Goal: Information Seeking & Learning: Learn about a topic

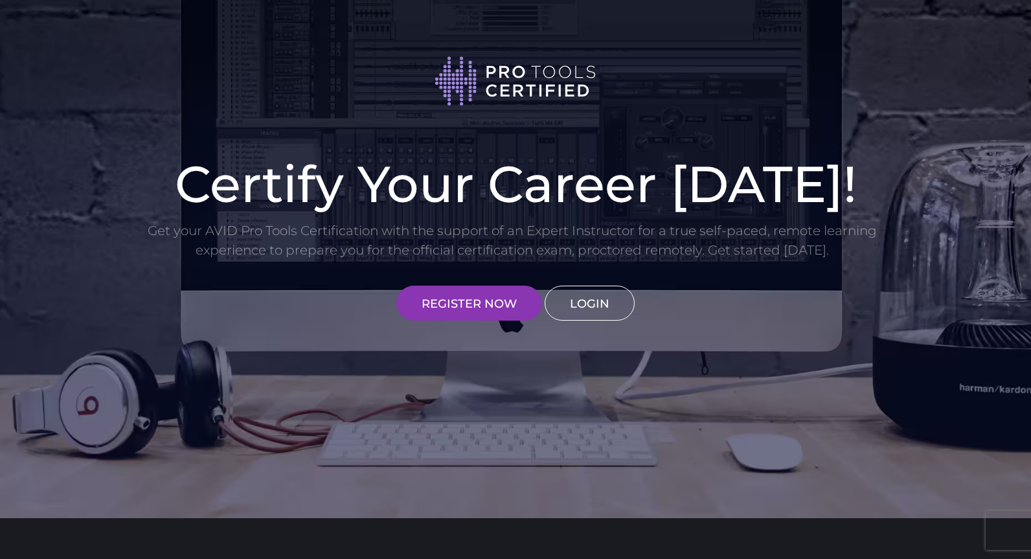
click at [596, 302] on link "LOGIN" at bounding box center [590, 303] width 90 height 35
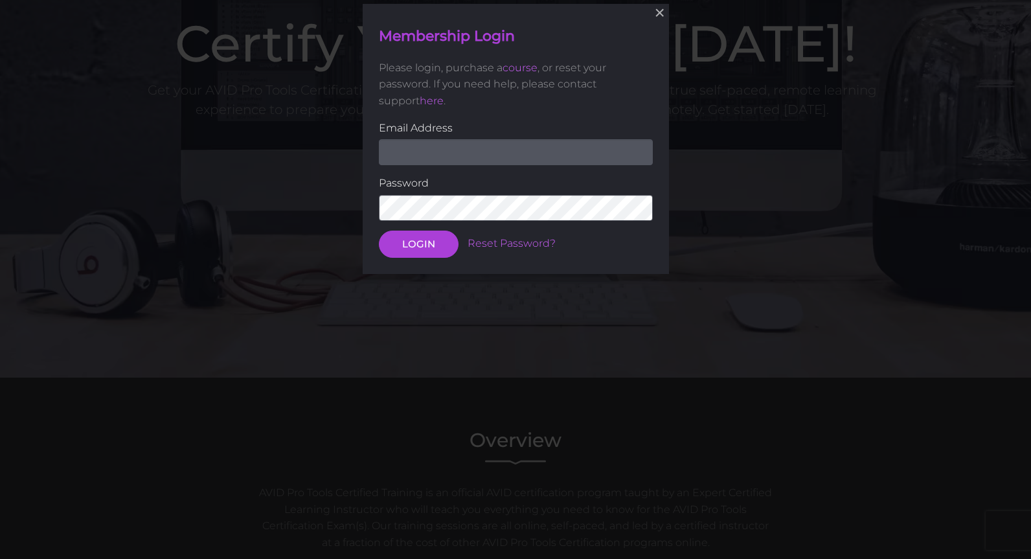
scroll to position [142, 0]
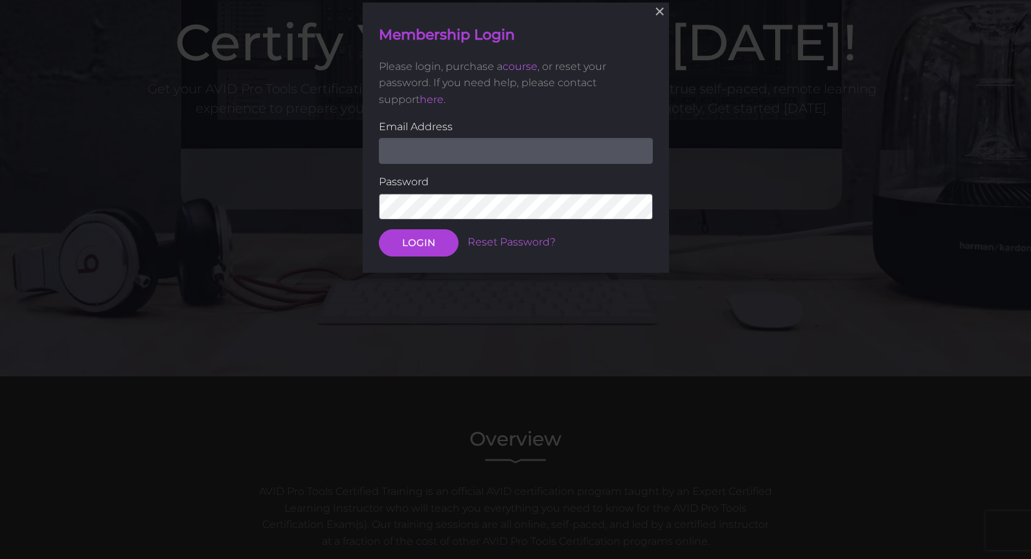
type input "[PERSON_NAME][EMAIL_ADDRESS][DOMAIN_NAME]"
click at [422, 247] on button "LOGIN" at bounding box center [419, 242] width 80 height 27
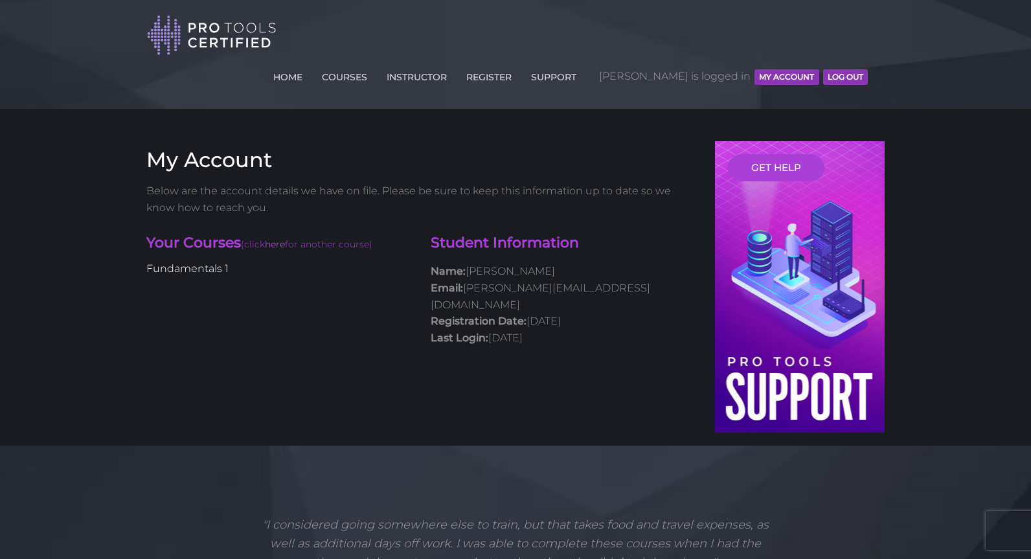
click at [198, 262] on link "Fundamentals 1" at bounding box center [187, 268] width 82 height 12
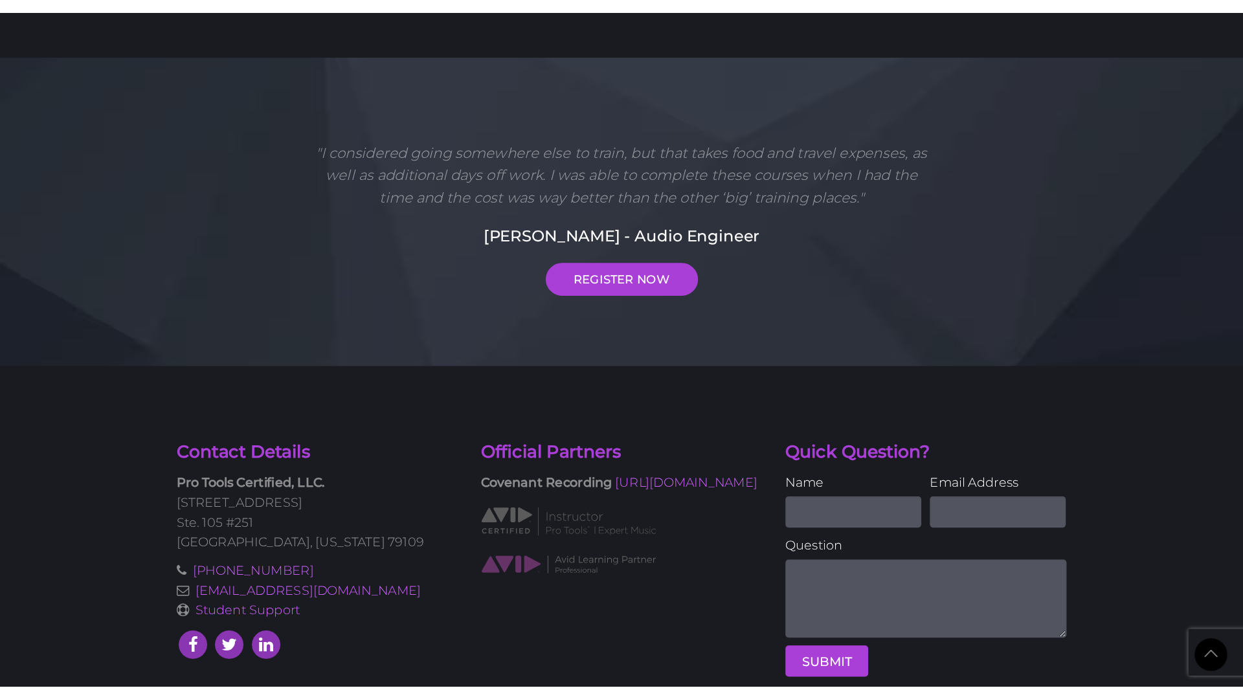
scroll to position [2074, 0]
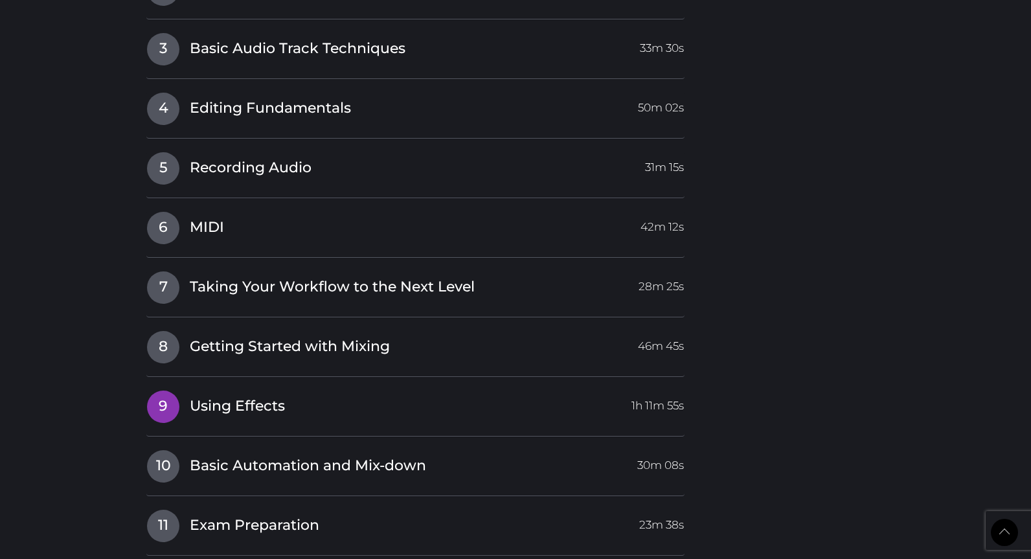
click at [656, 391] on span "1h 11m 55s" at bounding box center [657, 402] width 52 height 23
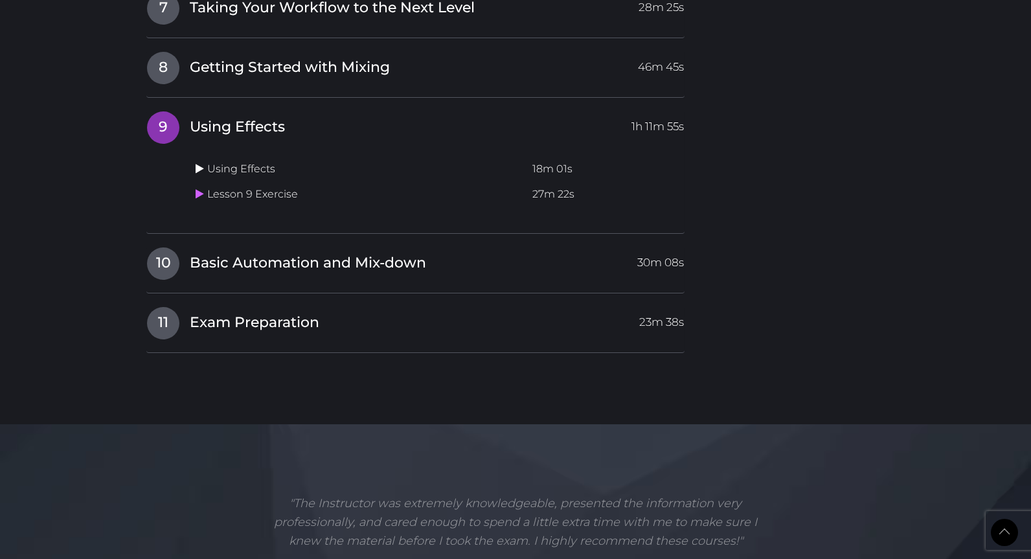
click at [197, 163] on icon at bounding box center [200, 168] width 8 height 10
